Goal: Task Accomplishment & Management: Manage account settings

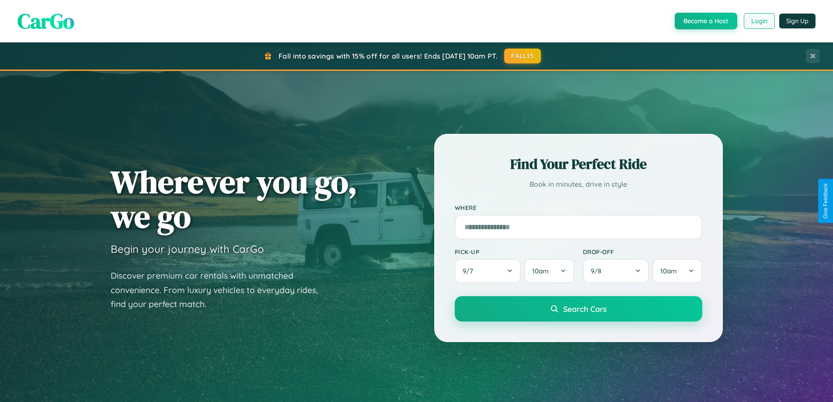
click at [759, 21] on button "Login" at bounding box center [759, 21] width 31 height 16
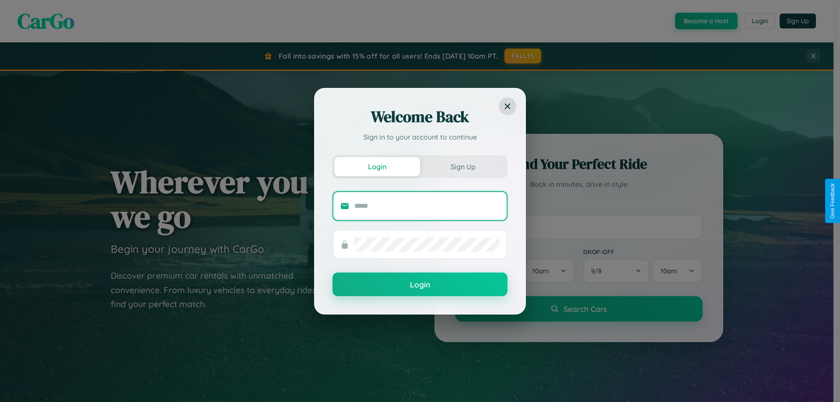
click at [427, 206] on input "text" at bounding box center [426, 206] width 145 height 14
type input "**********"
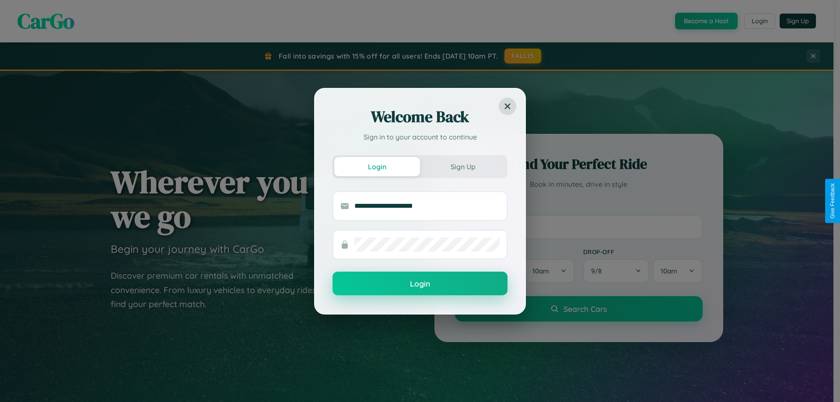
click at [420, 283] on button "Login" at bounding box center [419, 284] width 175 height 24
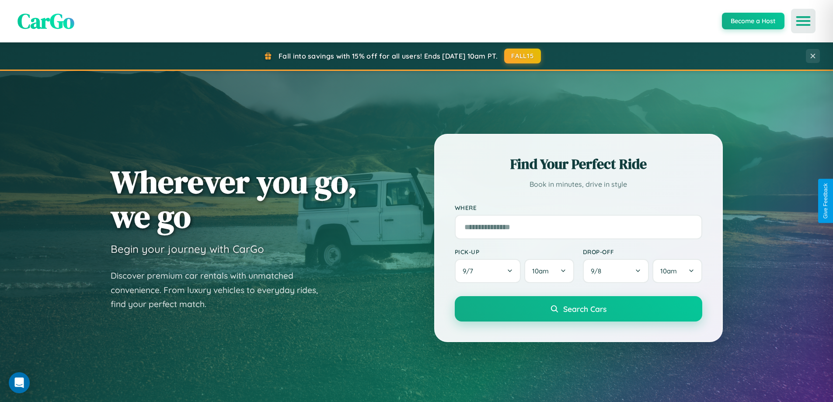
click at [803, 21] on icon "Open menu" at bounding box center [803, 21] width 13 height 8
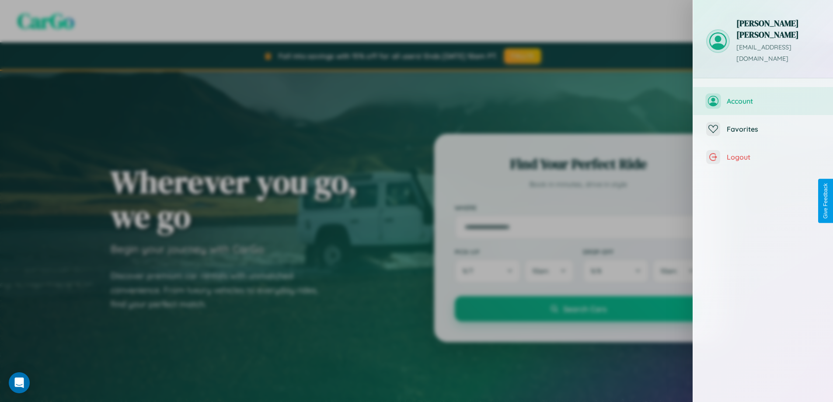
click at [763, 97] on span "Account" at bounding box center [773, 101] width 93 height 9
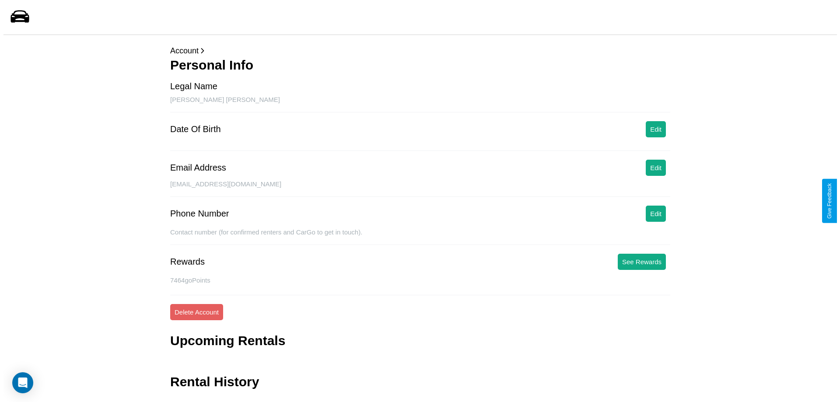
scroll to position [21, 0]
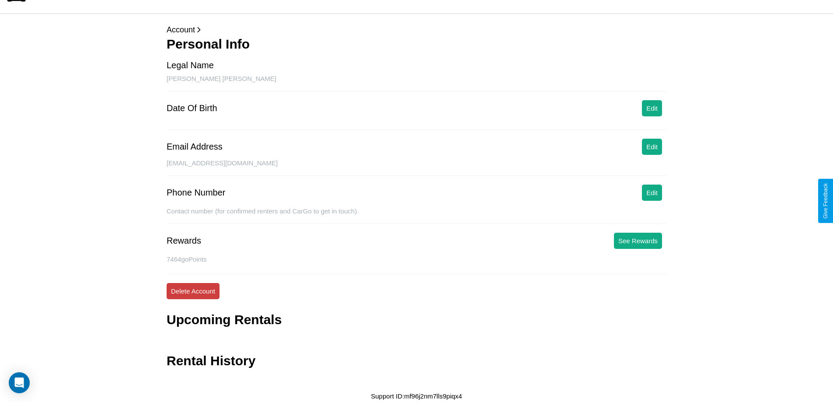
click at [193, 291] on button "Delete Account" at bounding box center [193, 291] width 53 height 16
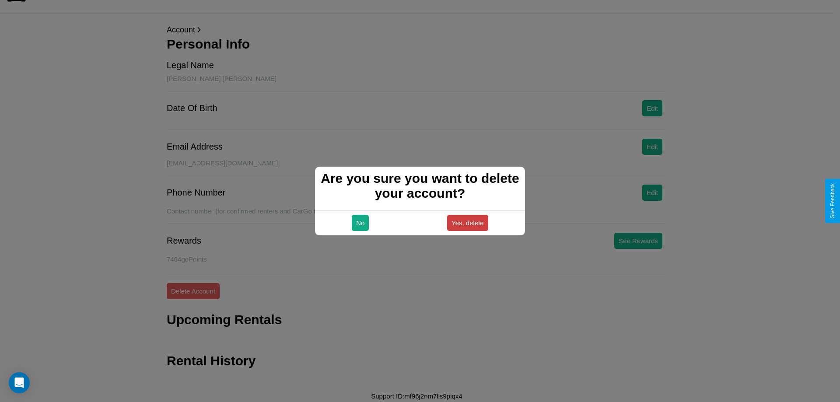
click at [467, 223] on button "Yes, delete" at bounding box center [467, 223] width 41 height 16
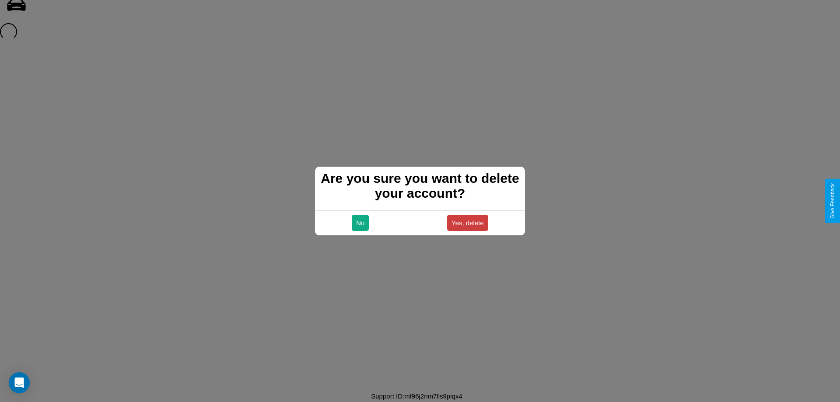
scroll to position [12, 0]
